Goal: Complete application form

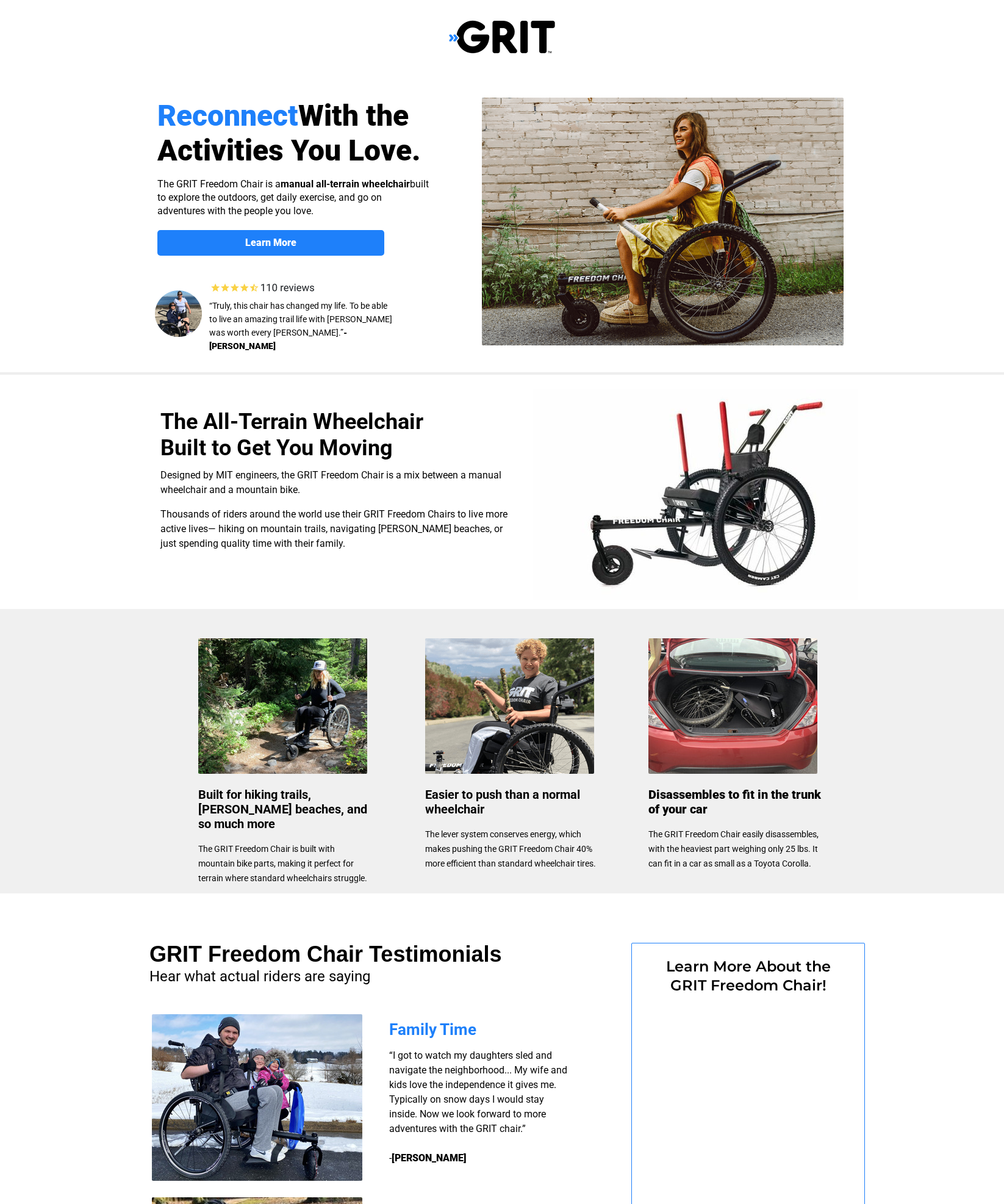
select select "US"
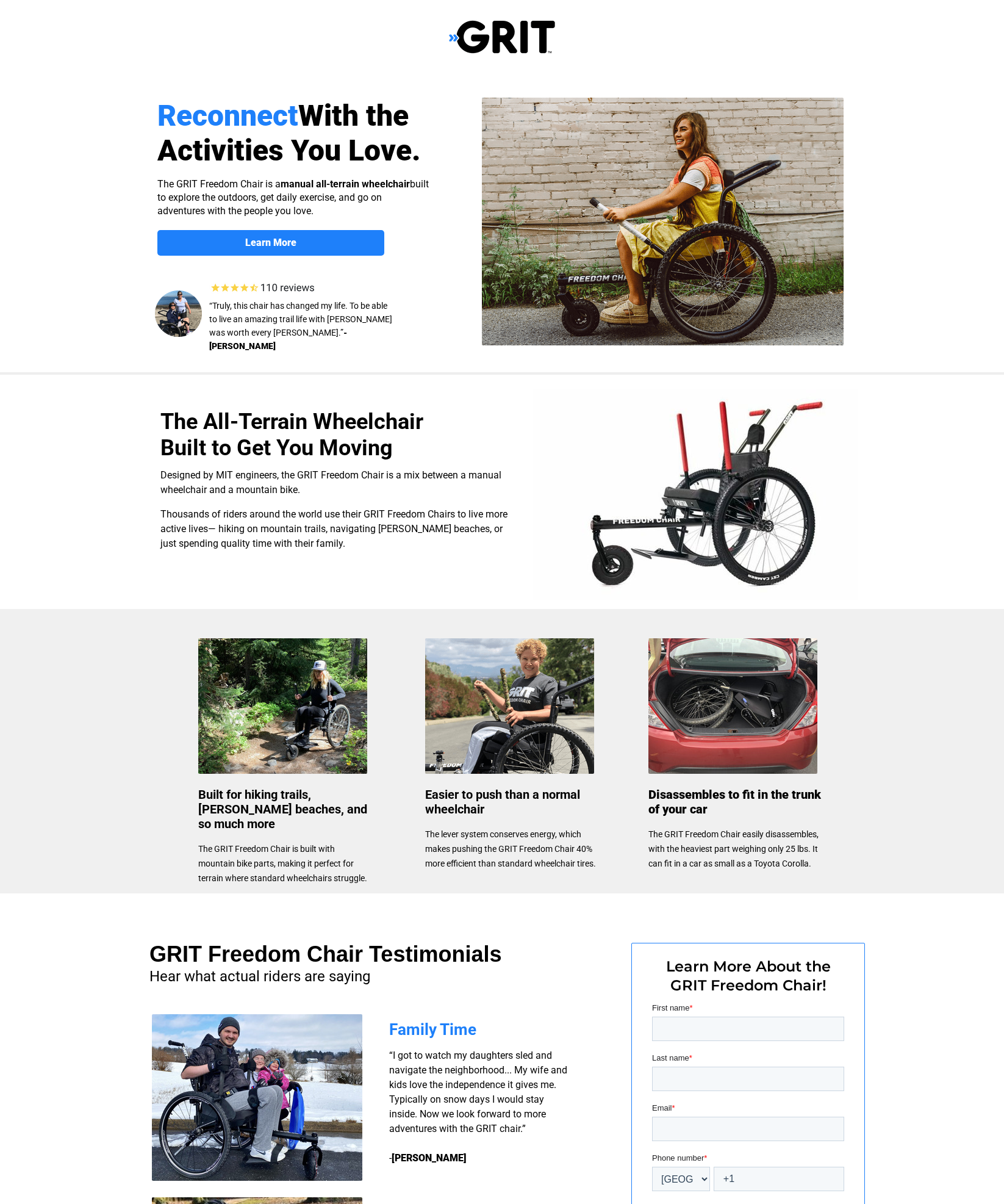
select select "US"
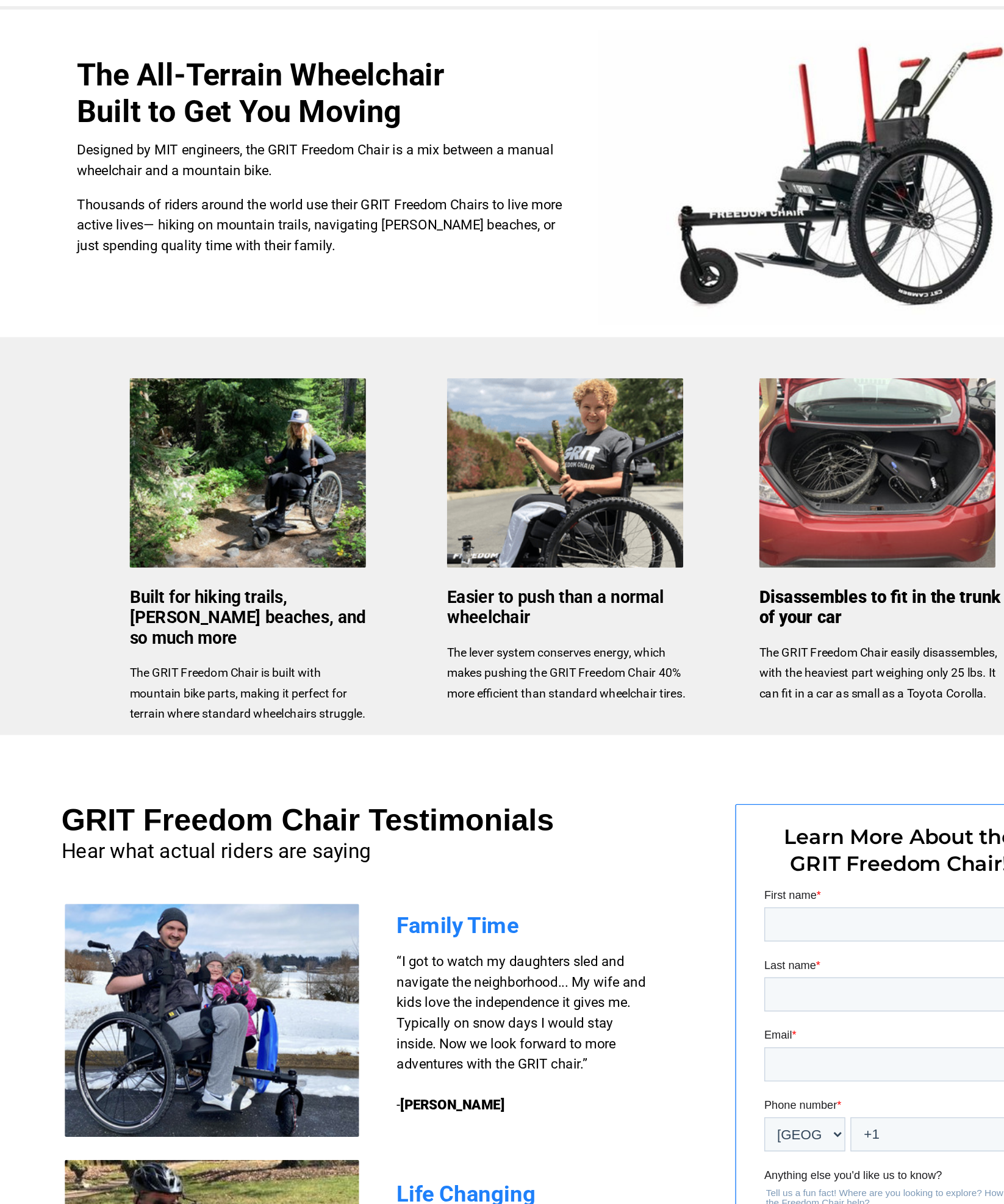
scroll to position [25, 0]
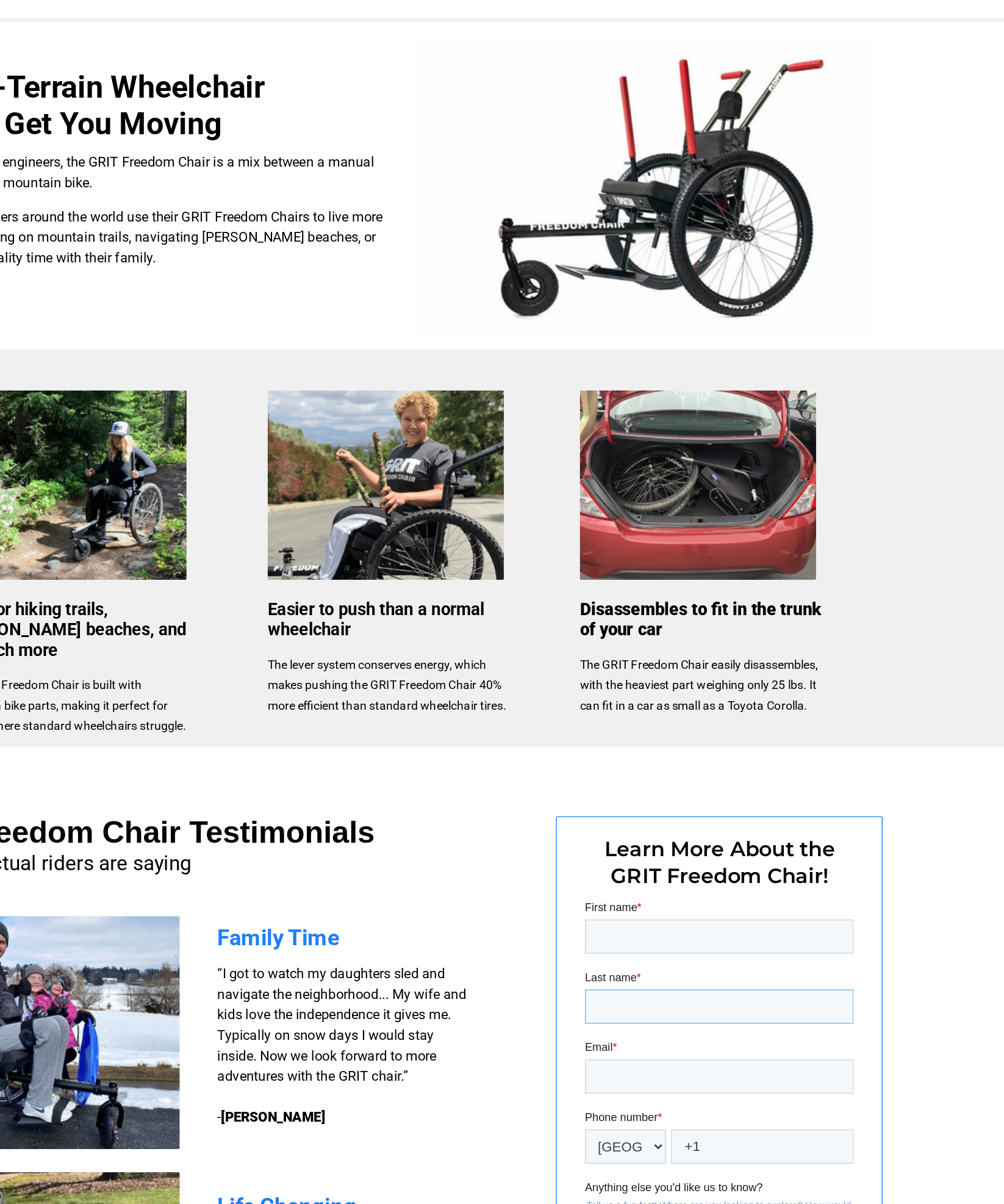
click at [677, 966] on input "Last name *" at bounding box center [681, 975] width 192 height 24
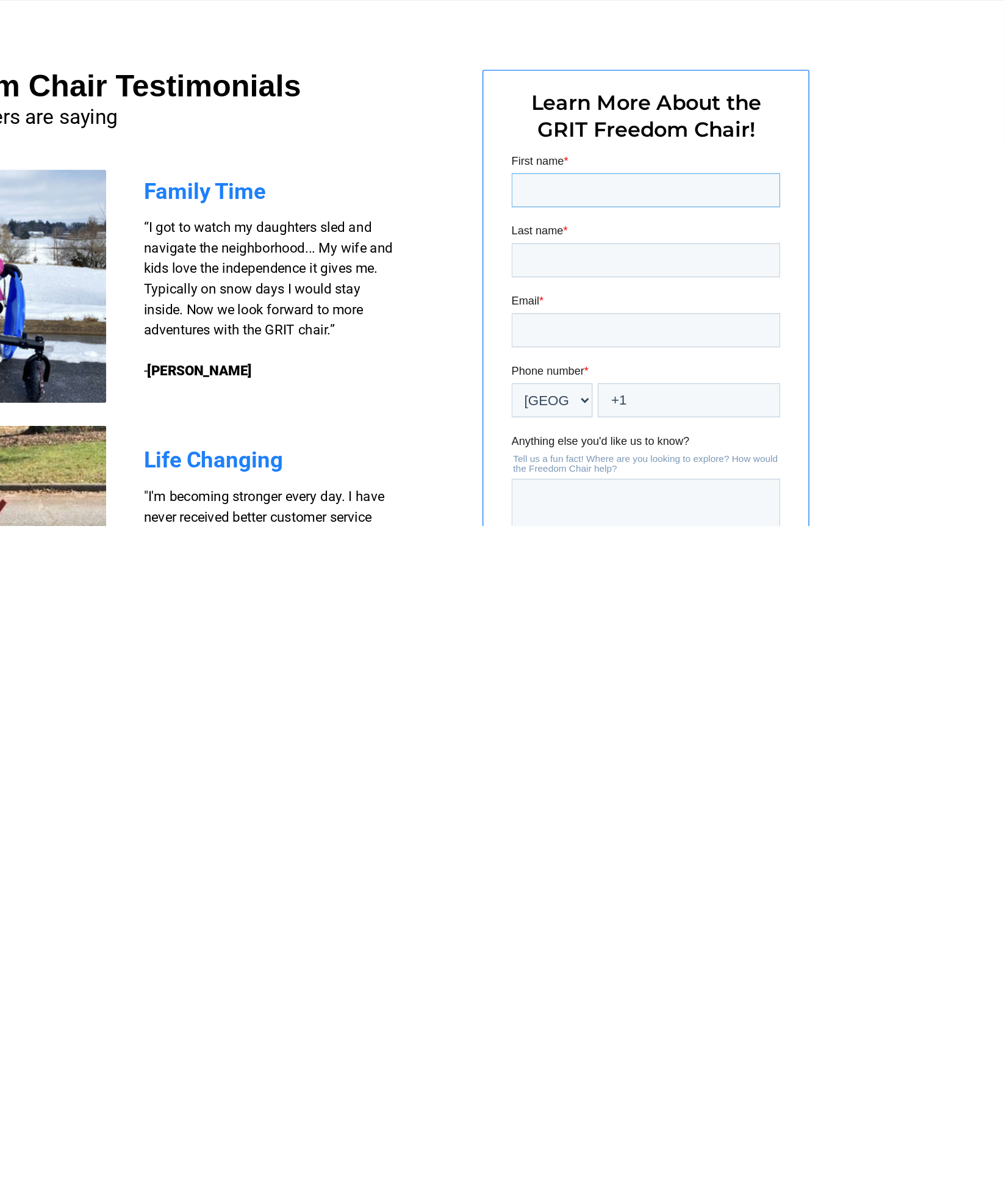
click at [580, 185] on input "First name *" at bounding box center [607, 178] width 192 height 24
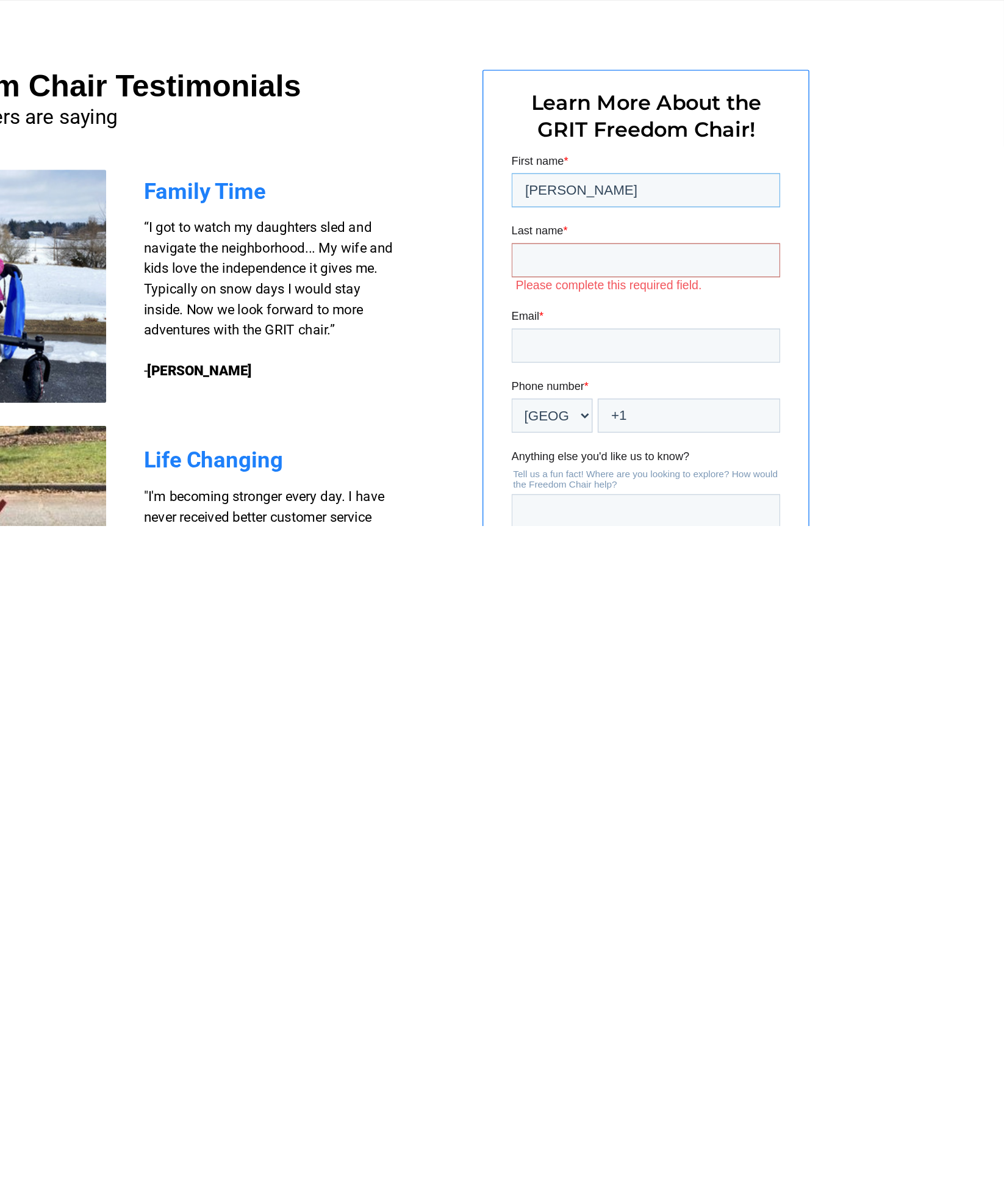
type input "Floyd"
click at [600, 227] on input "Last name *" at bounding box center [607, 228] width 192 height 24
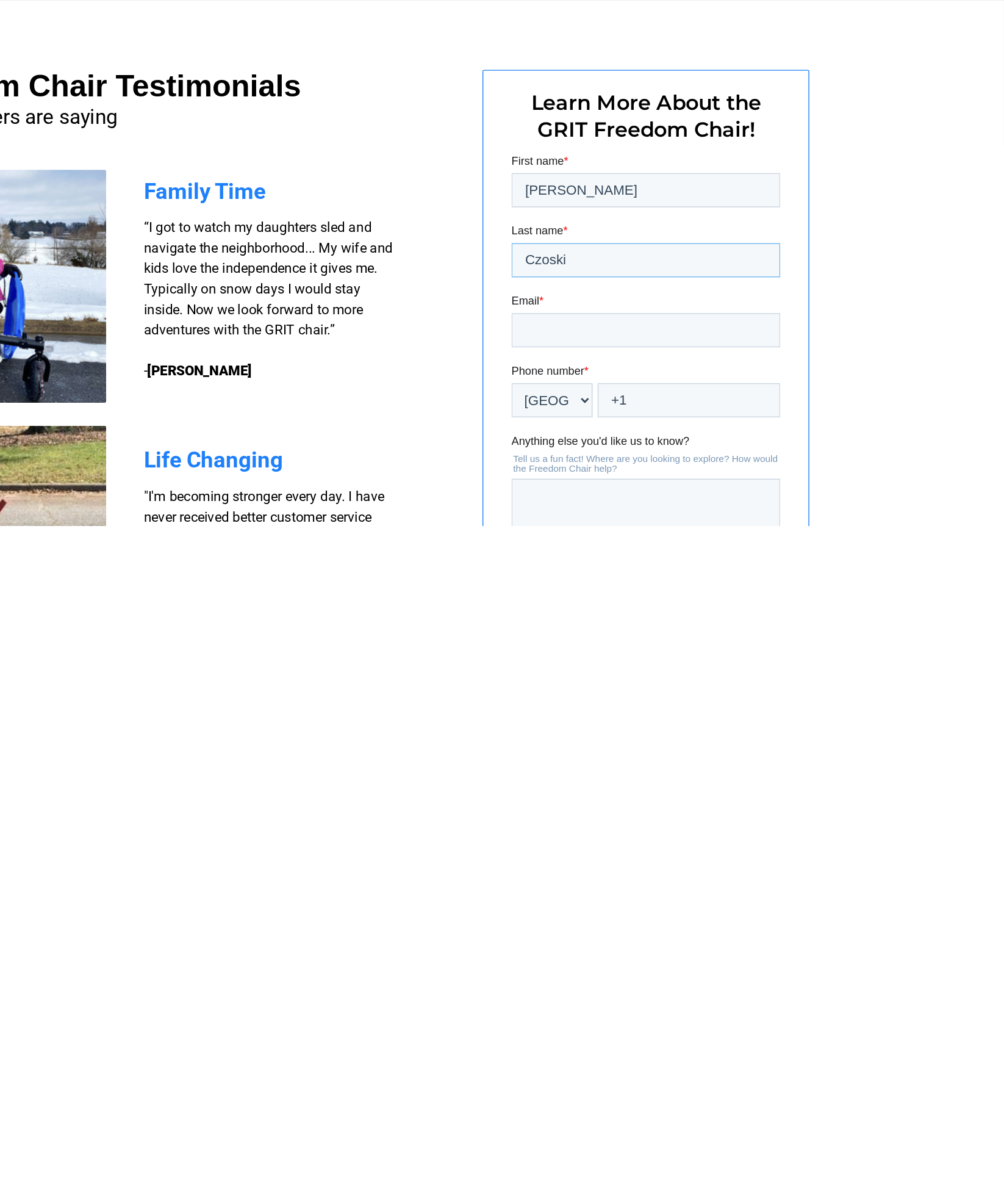
type input "Czoski"
click at [589, 273] on input "Email *" at bounding box center [607, 278] width 192 height 24
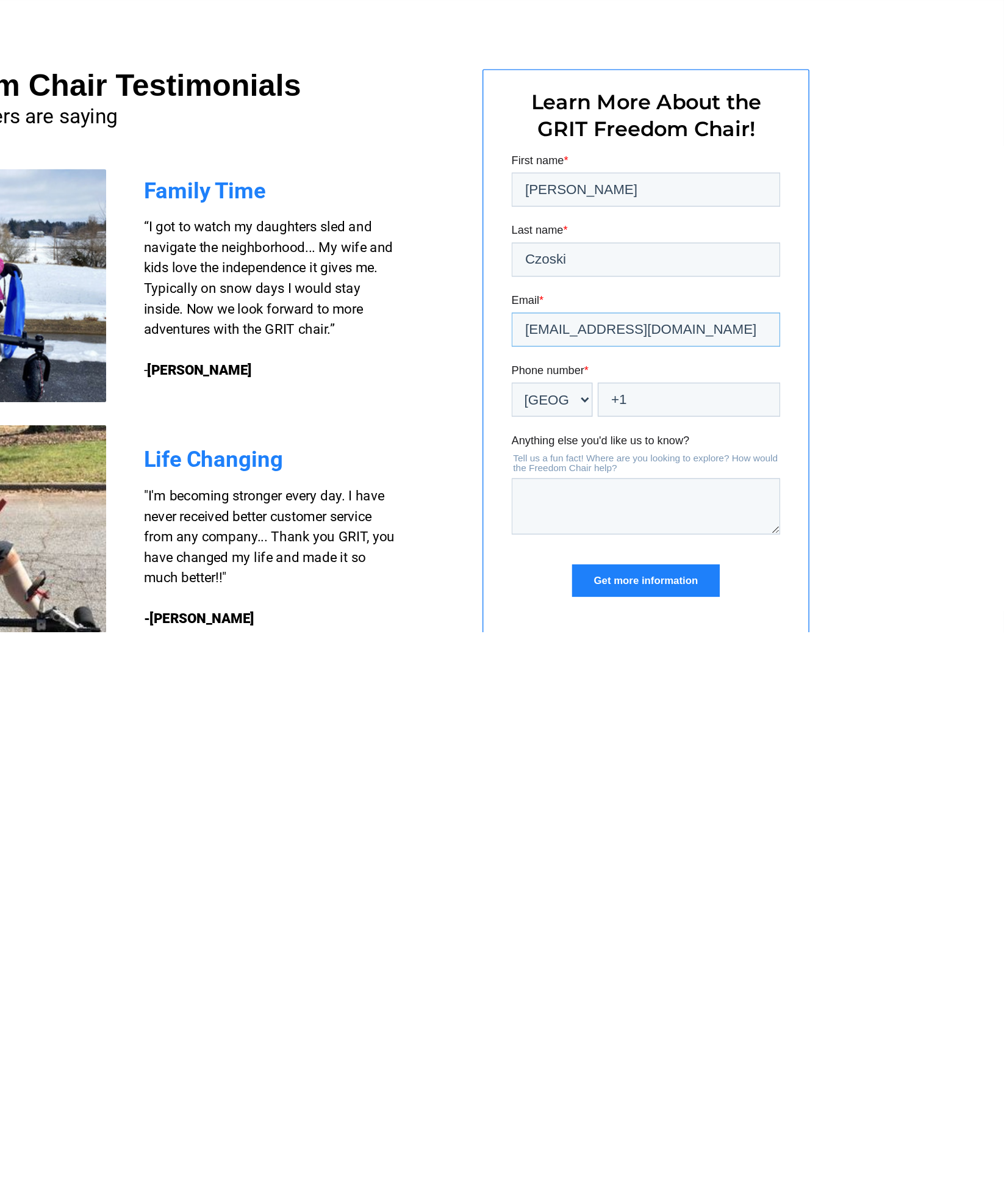
scroll to position [156, 0]
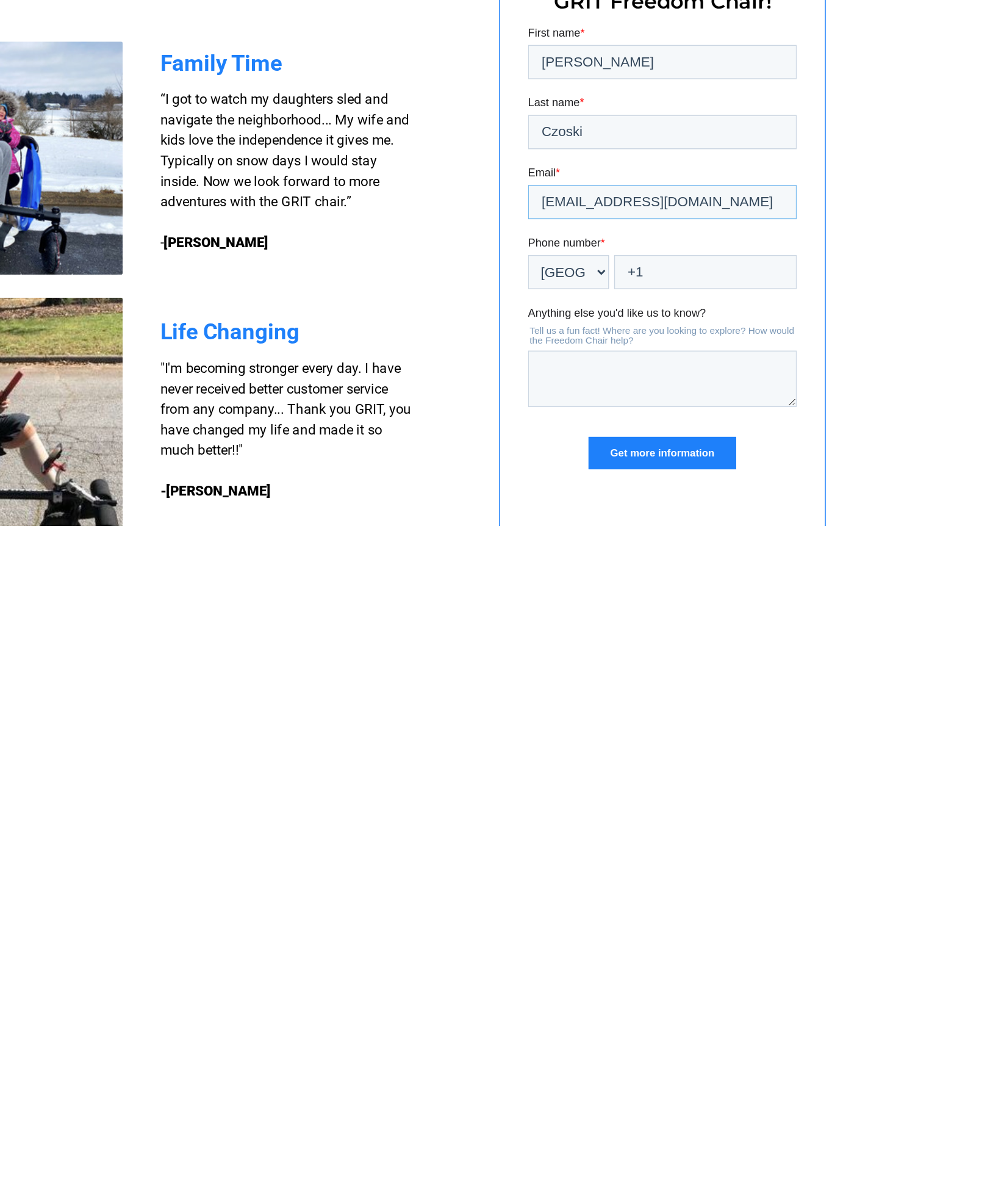
type input "fkstrings@gmail.com"
click at [674, 194] on input "+1" at bounding box center [655, 201] width 130 height 24
type input "+1 5097681131"
click at [599, 297] on textarea "Anything else you'd like us to know?" at bounding box center [624, 277] width 192 height 40
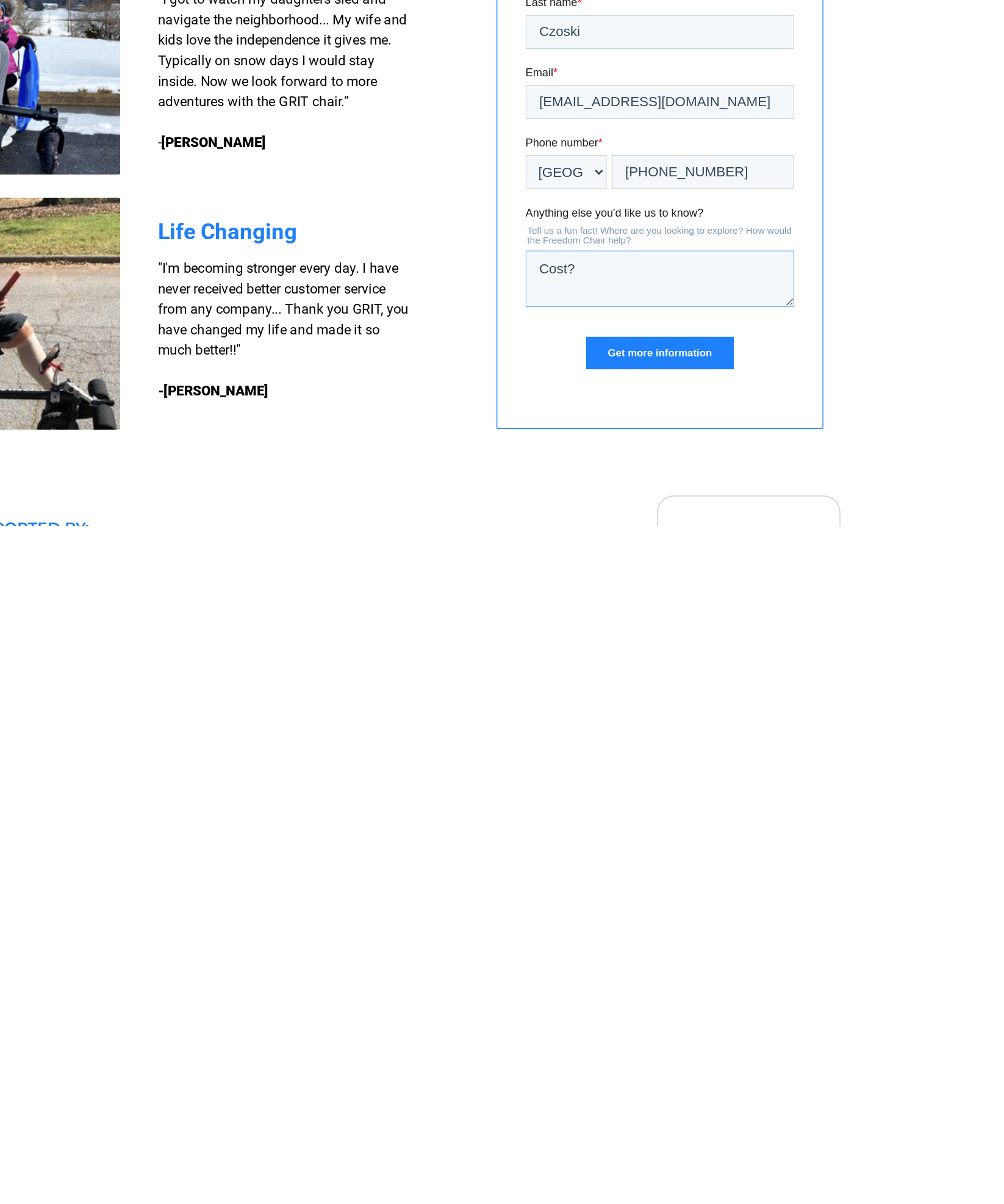
type textarea "Cost?"
click at [629, 243] on input "Get more information" at bounding box center [620, 231] width 105 height 23
